Goal: Obtain resource: Obtain resource

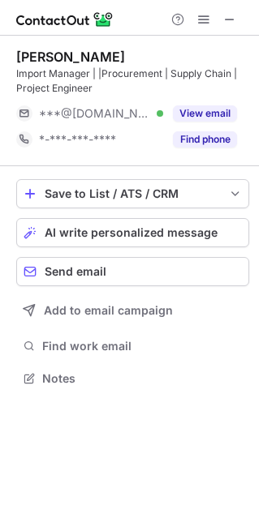
scroll to position [367, 259]
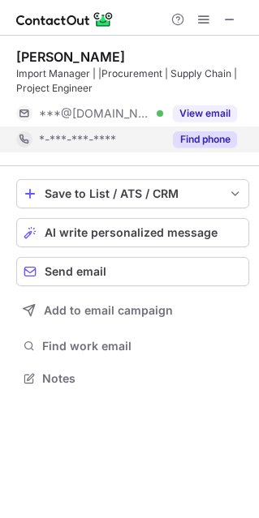
click at [195, 144] on button "Find phone" at bounding box center [205, 139] width 64 height 16
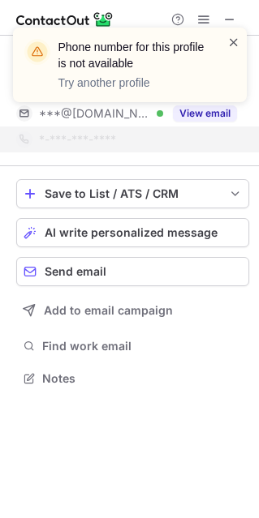
click at [232, 35] on span at bounding box center [233, 42] width 13 height 16
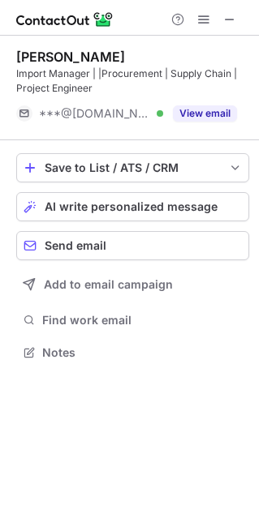
scroll to position [341, 259]
click at [227, 19] on span at bounding box center [229, 19] width 13 height 13
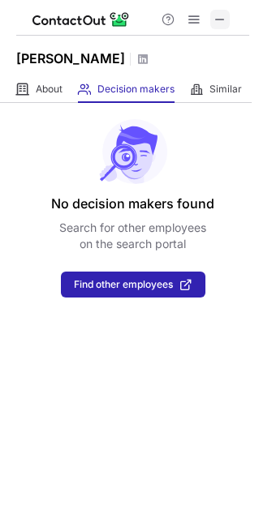
click at [215, 24] on span at bounding box center [219, 19] width 13 height 13
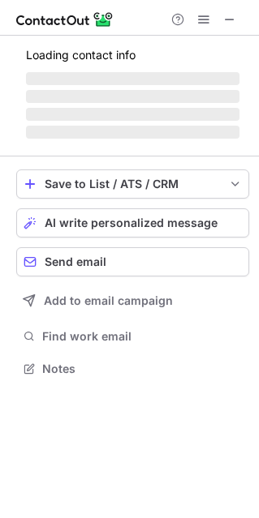
scroll to position [352, 259]
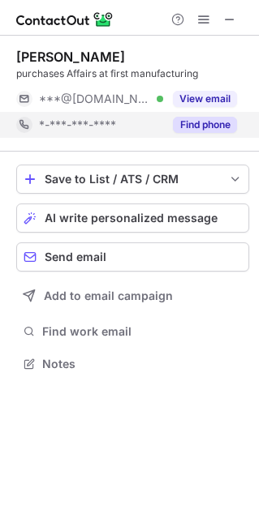
click at [203, 127] on button "Find phone" at bounding box center [205, 125] width 64 height 16
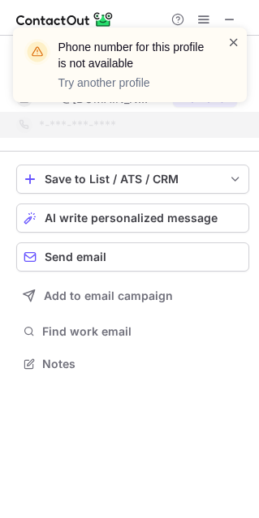
click at [238, 42] on span at bounding box center [233, 42] width 13 height 16
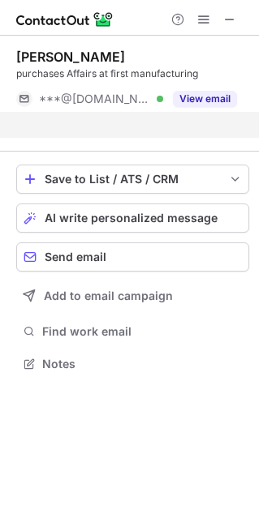
scroll to position [326, 259]
